Goal: Navigation & Orientation: Find specific page/section

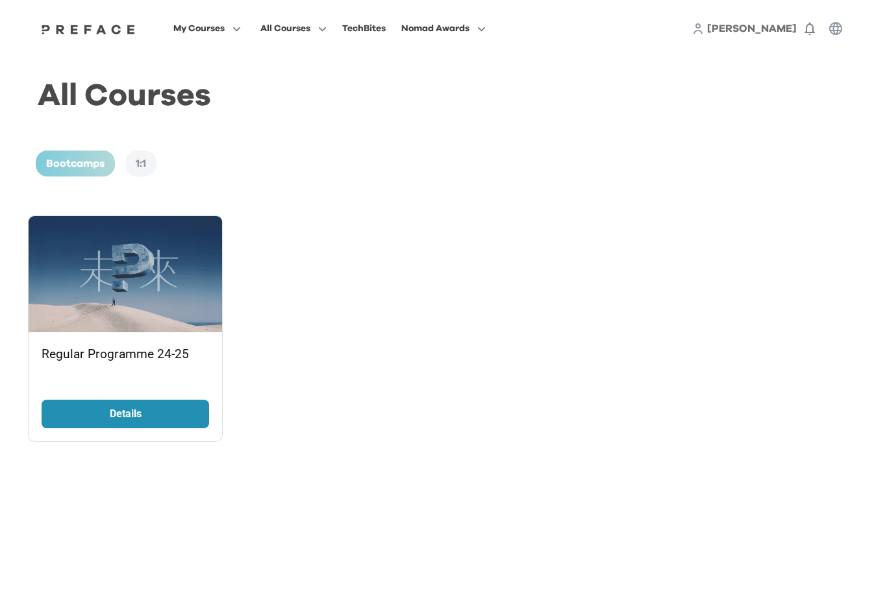
click at [780, 33] on span "[PERSON_NAME]" at bounding box center [752, 28] width 90 height 10
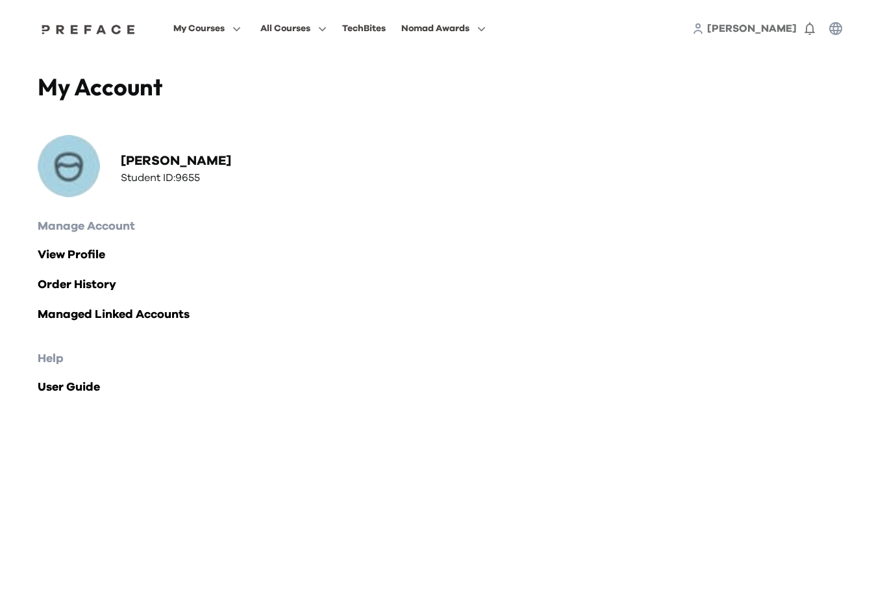
click at [225, 34] on span "My Courses" at bounding box center [198, 29] width 51 height 16
click at [166, 169] on h2 "[PERSON_NAME]" at bounding box center [176, 161] width 110 height 18
click at [225, 34] on span "My Courses" at bounding box center [198, 29] width 51 height 16
click at [310, 32] on span "All Courses" at bounding box center [285, 29] width 50 height 16
click at [779, 24] on span "[PERSON_NAME]" at bounding box center [752, 28] width 90 height 10
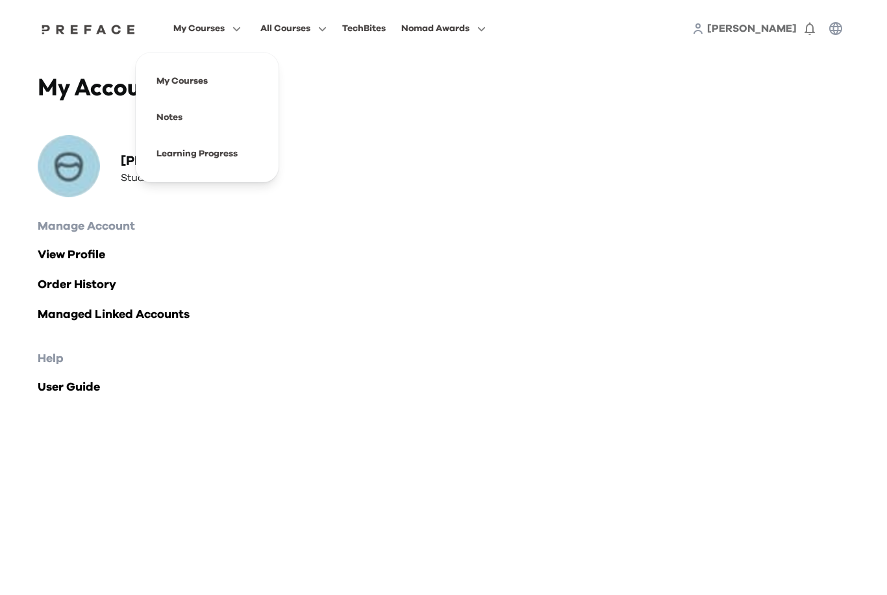
click at [782, 31] on span "[PERSON_NAME]" at bounding box center [752, 28] width 90 height 10
click at [260, 86] on span at bounding box center [207, 81] width 122 height 36
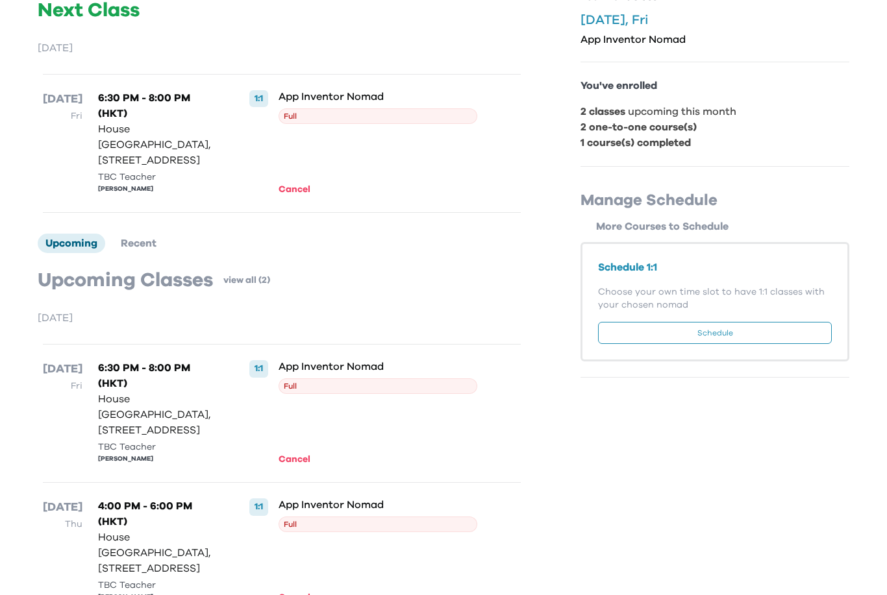
scroll to position [167, 0]
